Goal: Task Accomplishment & Management: Manage account settings

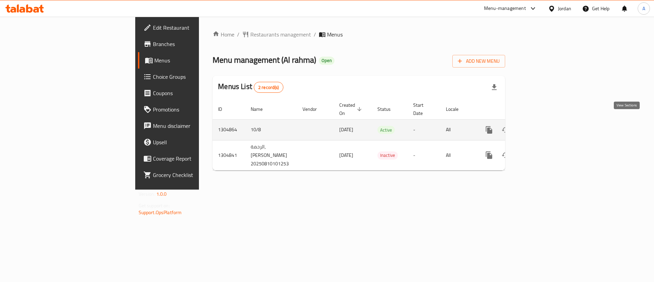
click at [542, 126] on icon "enhanced table" at bounding box center [538, 130] width 8 height 8
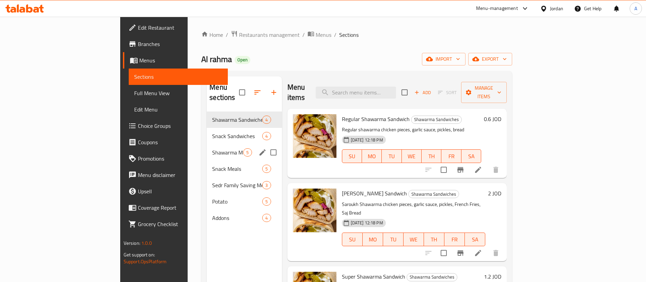
click at [207, 144] on div "Shawarma Meals 5" at bounding box center [244, 152] width 75 height 16
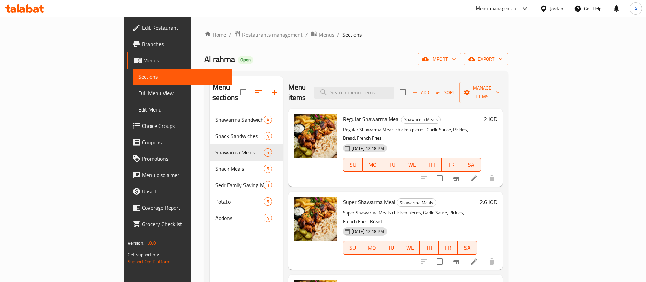
click at [497, 114] on div "2 JOD" at bounding box center [489, 119] width 16 height 10
click at [497, 114] on h6 "2 JOD" at bounding box center [490, 119] width 13 height 10
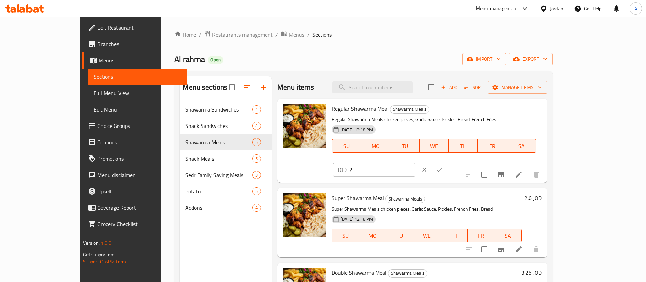
click at [415, 163] on input "2" at bounding box center [382, 170] width 66 height 14
type input "2.2"
click at [443, 166] on icon "ok" at bounding box center [439, 169] width 7 height 7
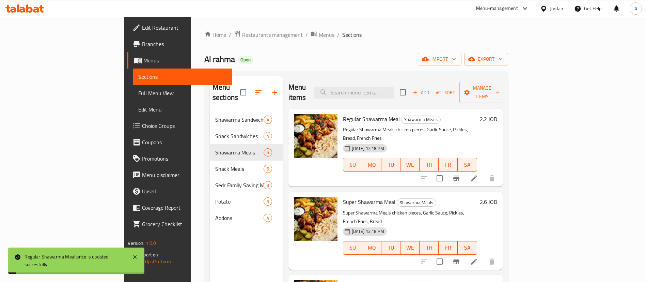
scroll to position [51, 0]
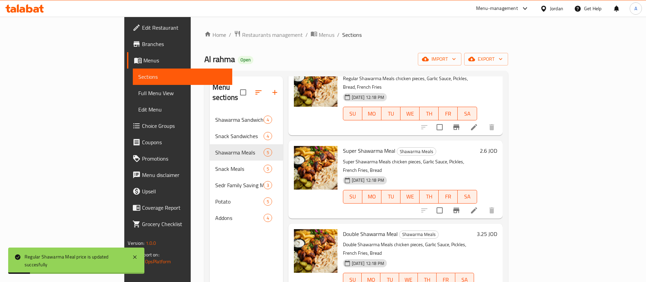
click at [497, 146] on h6 "2.6 JOD" at bounding box center [488, 151] width 17 height 10
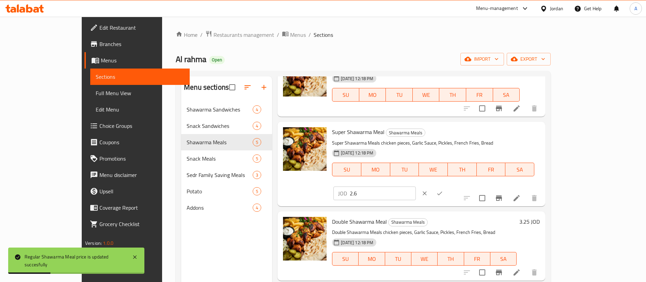
click at [416, 186] on input "2.6" at bounding box center [383, 193] width 66 height 14
type input "2.8"
click at [443, 190] on icon "ok" at bounding box center [439, 193] width 7 height 7
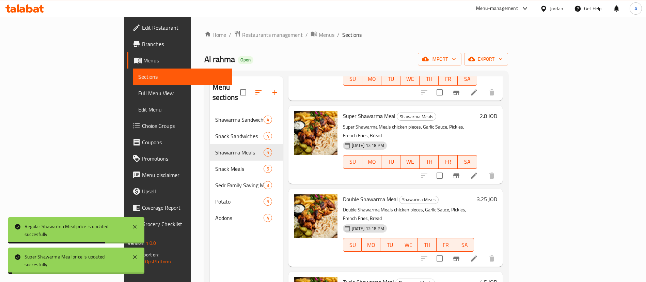
scroll to position [107, 0]
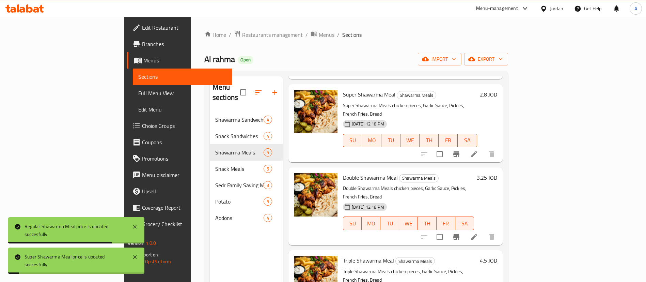
click at [497, 173] on h6 "3.25 JOD" at bounding box center [487, 178] width 20 height 10
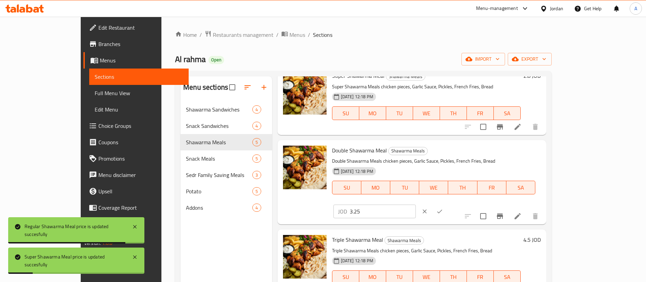
click at [416, 204] on input "3.25" at bounding box center [383, 211] width 66 height 14
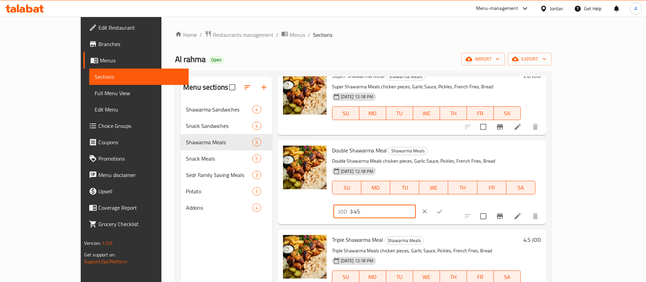
type input "3.45"
click at [443, 208] on icon "ok" at bounding box center [439, 211] width 7 height 7
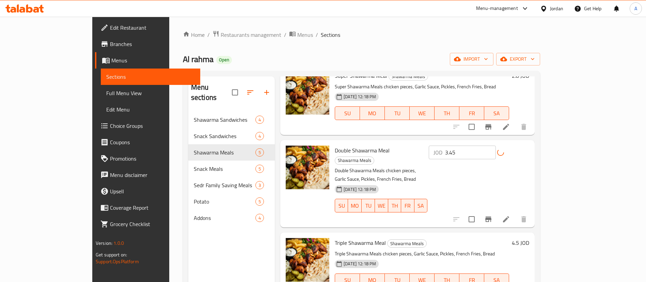
scroll to position [51, 0]
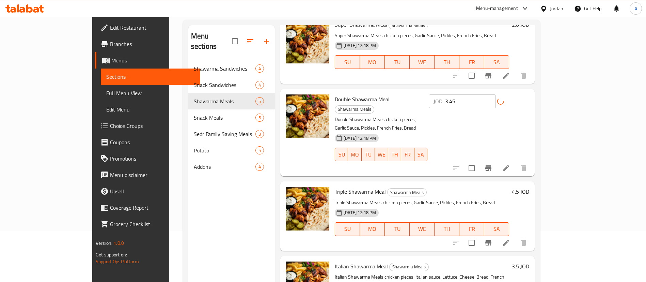
click at [529, 187] on h6 "4.5 JOD" at bounding box center [520, 192] width 17 height 10
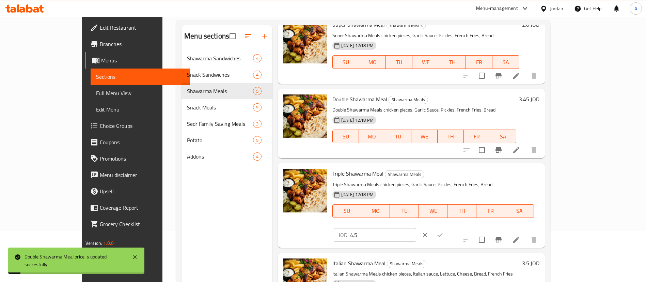
click at [416, 228] on input "4.5" at bounding box center [383, 235] width 66 height 14
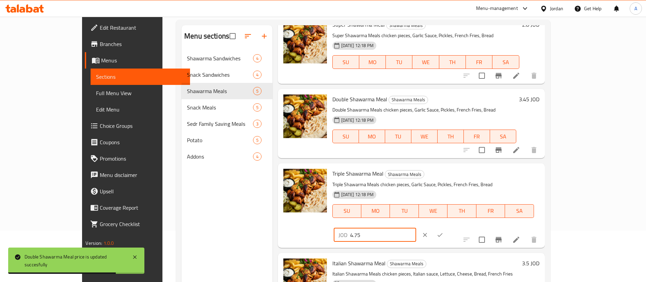
type input "4.75"
click at [447, 227] on button "ok" at bounding box center [440, 234] width 15 height 15
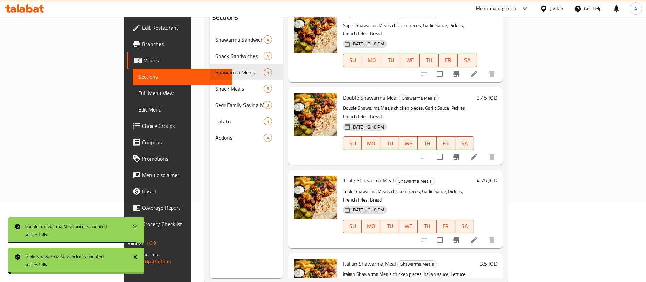
scroll to position [95, 0]
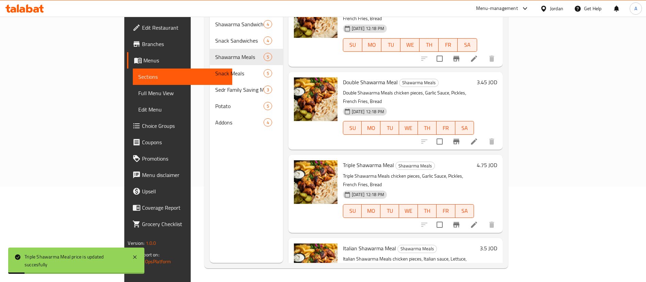
click at [497, 243] on h6 "3.5 JOD" at bounding box center [488, 248] width 17 height 10
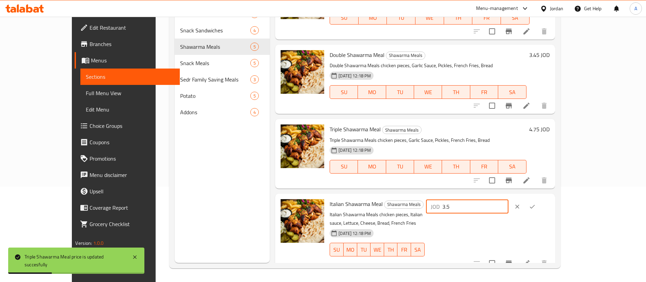
click at [508, 205] on input "3.5" at bounding box center [475, 207] width 66 height 14
click at [508, 208] on input "3.5" at bounding box center [475, 207] width 66 height 14
type input "3.75"
click at [540, 210] on button "ok" at bounding box center [532, 206] width 15 height 15
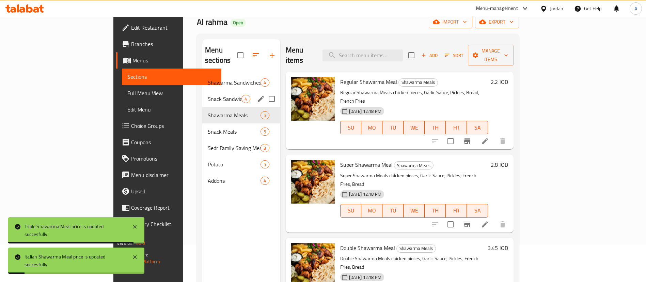
scroll to position [0, 0]
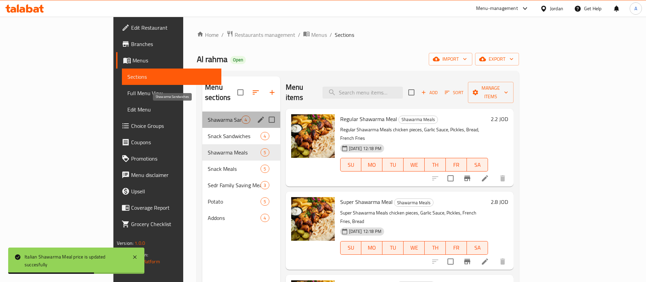
click at [208, 115] on span "Shawarma Sandwiches" at bounding box center [225, 119] width 34 height 8
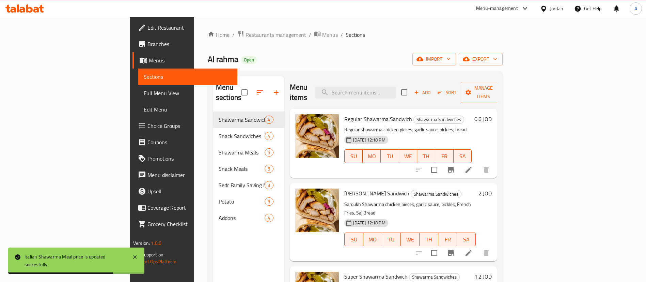
click at [492, 114] on h6 "0.6 JOD" at bounding box center [482, 119] width 17 height 10
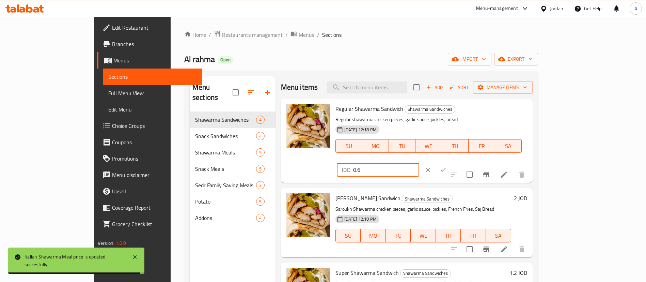
click at [419, 163] on input "0.6" at bounding box center [386, 170] width 66 height 14
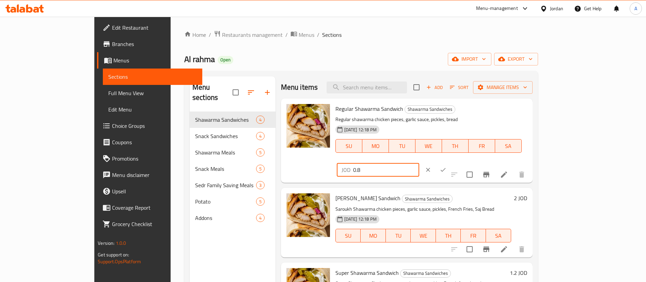
type input "0.8"
click at [446, 166] on icon "ok" at bounding box center [443, 169] width 7 height 7
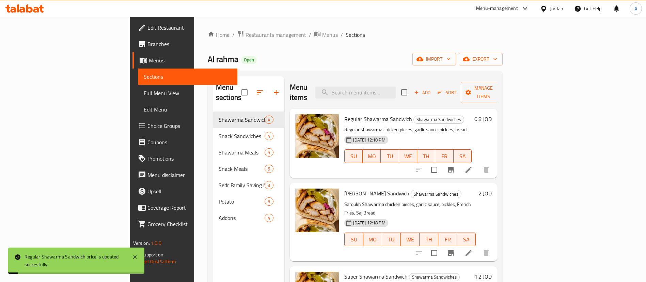
click at [492, 188] on h6 "2 JOD" at bounding box center [484, 193] width 13 height 10
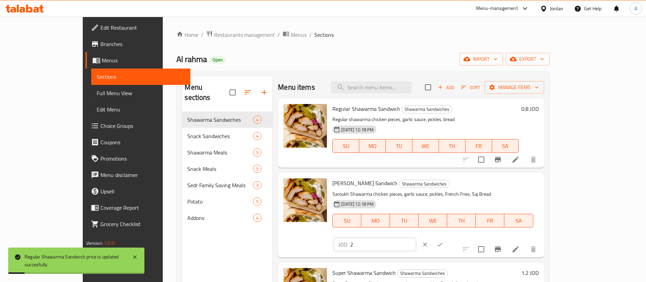
click at [416, 237] on input "2" at bounding box center [383, 244] width 66 height 14
type input "2.2"
click at [443, 241] on icon "ok" at bounding box center [440, 244] width 7 height 7
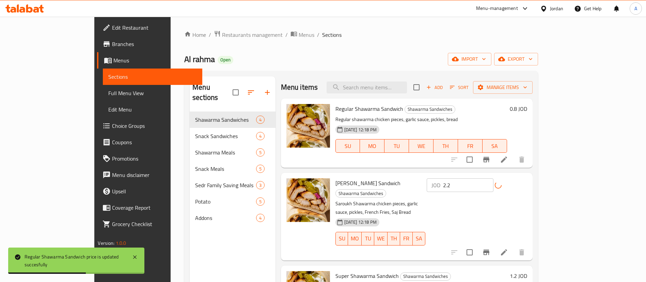
scroll to position [33, 0]
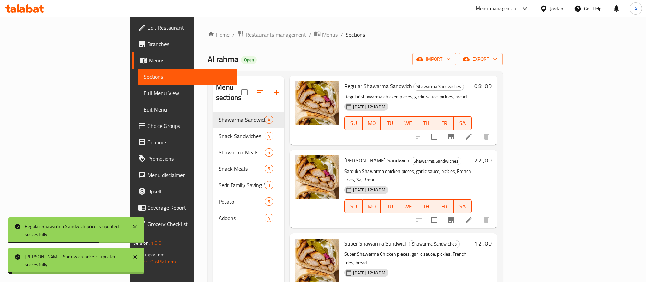
click at [492, 238] on h6 "1.2 JOD" at bounding box center [482, 243] width 17 height 10
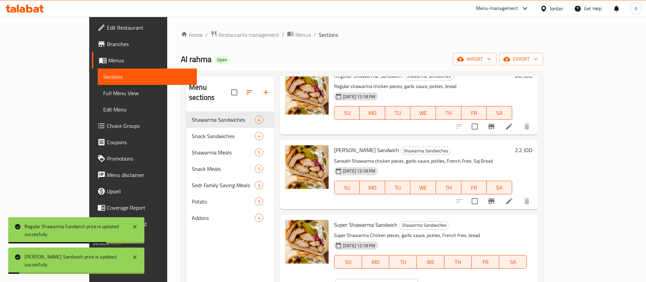
click at [418, 279] on input "2.2" at bounding box center [385, 286] width 66 height 14
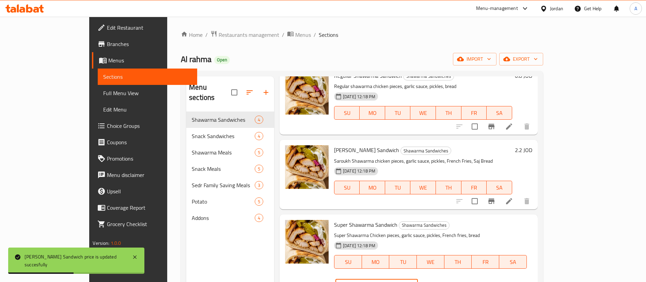
click at [418, 279] on input "2.2" at bounding box center [385, 286] width 66 height 14
click at [418, 279] on input "1.2" at bounding box center [385, 286] width 66 height 14
type input "1.4"
click at [434, 278] on button "clear" at bounding box center [426, 285] width 15 height 15
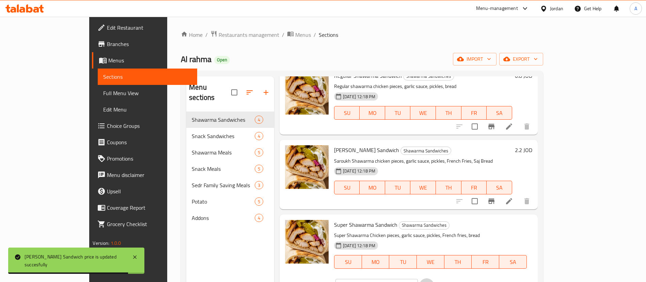
click at [527, 226] on h6 "Super Shawarma Sandwich Shawarma Sandwiches" at bounding box center [430, 225] width 193 height 10
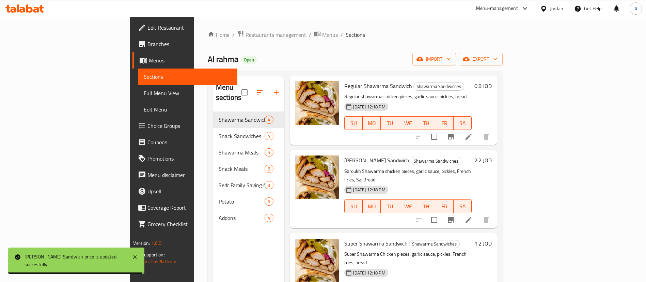
click at [492, 238] on h6 "1.2 JOD" at bounding box center [482, 243] width 17 height 10
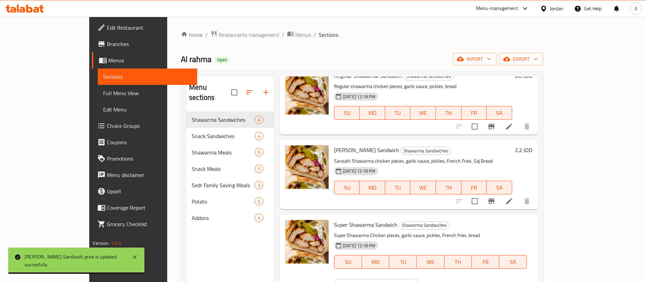
click at [418, 279] on input "1.2" at bounding box center [385, 286] width 66 height 14
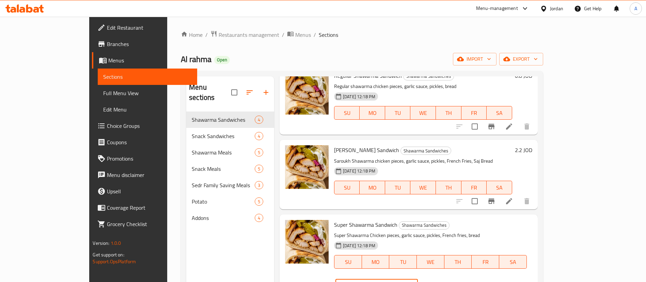
type input "1.4"
drag, startPoint x: 587, startPoint y: 225, endPoint x: 591, endPoint y: 226, distance: 3.4
click at [430, 281] on icon "clear" at bounding box center [426, 285] width 7 height 7
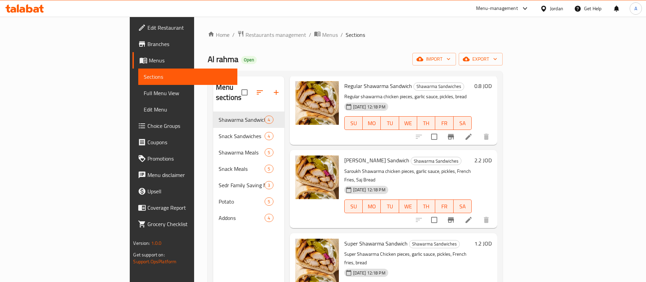
drag, startPoint x: 591, startPoint y: 226, endPoint x: 597, endPoint y: 222, distance: 7.0
click at [472, 238] on h6 "Super Shawarma Sandwich Shawarma Sandwiches" at bounding box center [408, 243] width 128 height 10
click at [492, 238] on h6 "1.2 JOD" at bounding box center [482, 243] width 17 height 10
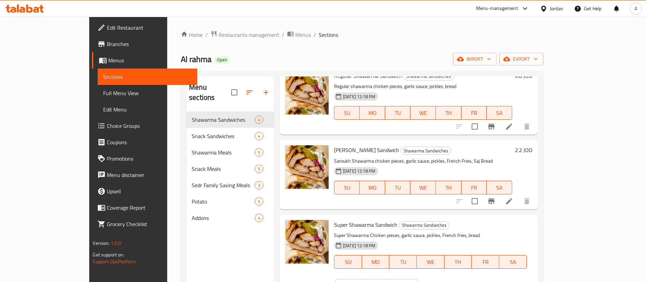
click at [418, 279] on input "1.2" at bounding box center [385, 286] width 66 height 14
type input "1.4"
click at [445, 281] on icon "ok" at bounding box center [441, 285] width 7 height 7
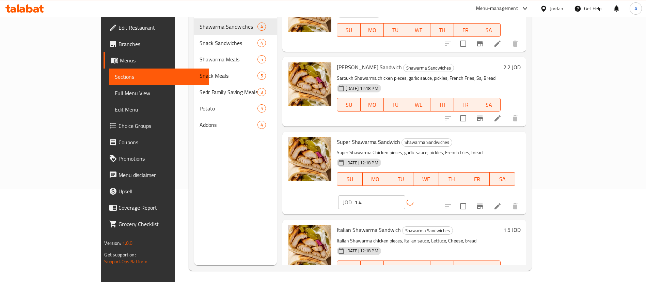
scroll to position [95, 0]
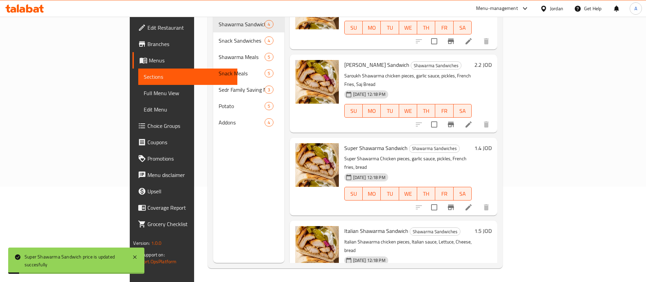
click at [492, 226] on div "1.5 JOD" at bounding box center [482, 259] width 20 height 67
click at [492, 226] on h6 "1.5 JOD" at bounding box center [482, 231] width 17 height 10
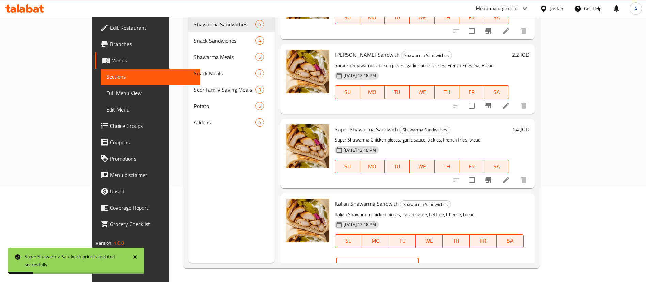
click at [419, 258] on input "1.5" at bounding box center [385, 265] width 66 height 14
type input "1.7"
click at [446, 261] on icon "ok" at bounding box center [442, 264] width 7 height 7
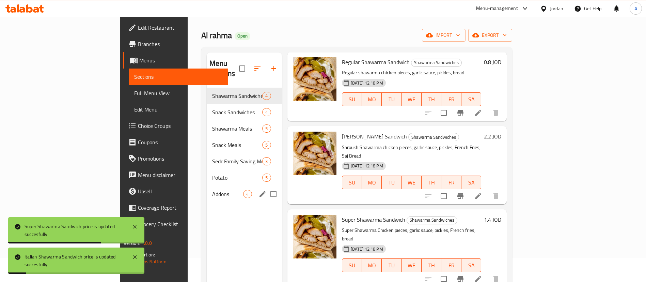
scroll to position [0, 0]
